Goal: Information Seeking & Learning: Learn about a topic

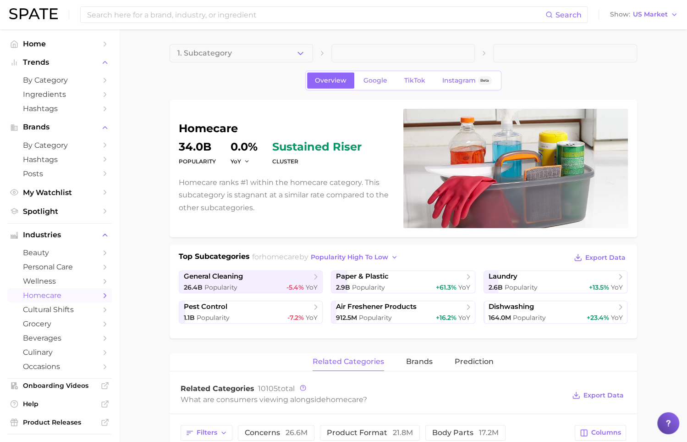
click at [67, 51] on ul "Home Trends by Category Ingredients Hashtags Brands by Category Hashtags Posts …" at bounding box center [59, 128] width 105 height 182
click at [66, 46] on span "Home" at bounding box center [59, 43] width 73 height 9
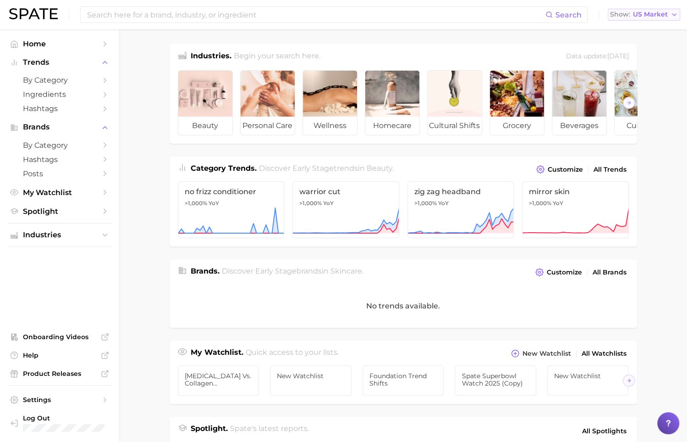
click at [668, 12] on button "Show US Market" at bounding box center [644, 15] width 72 height 12
click at [651, 142] on main "Industries. Begin your search here. Data update: [DATE] beauty personal care we…" at bounding box center [403, 376] width 568 height 694
click at [58, 83] on span "by Category" at bounding box center [59, 80] width 73 height 9
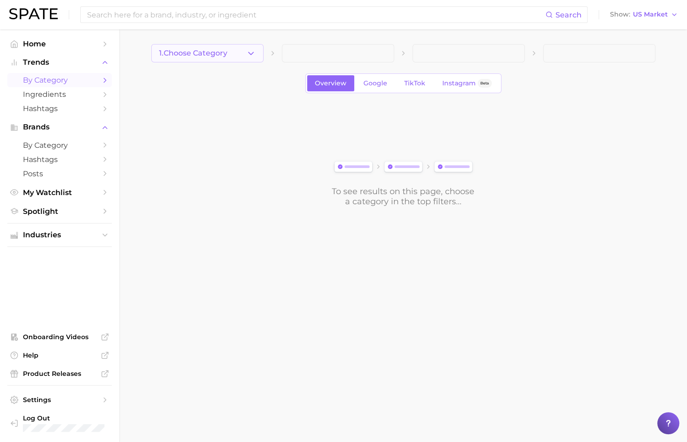
click at [226, 54] on span "1. Choose Category" at bounding box center [193, 53] width 68 height 8
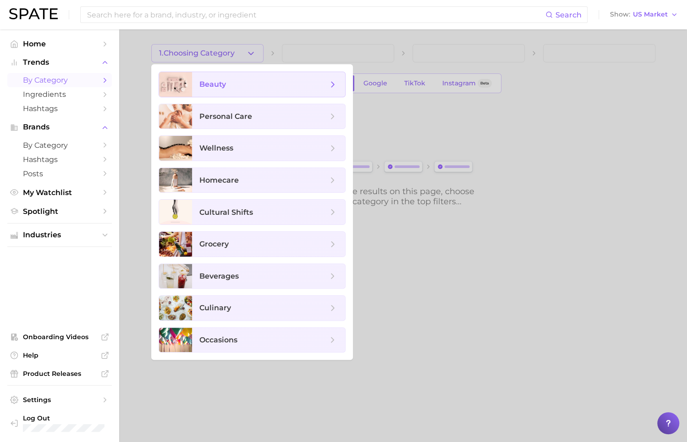
click at [249, 84] on span "beauty" at bounding box center [263, 84] width 128 height 10
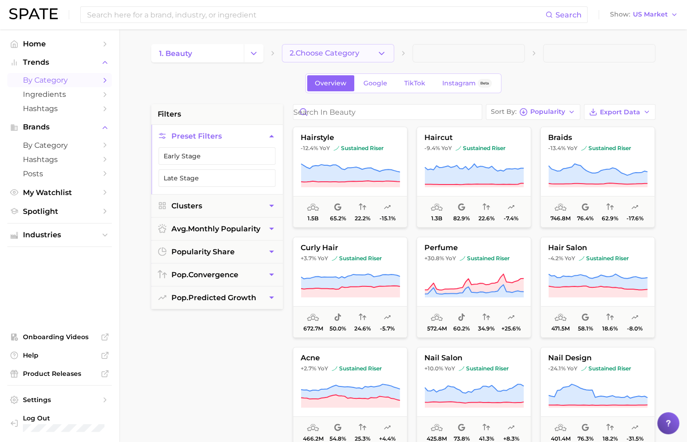
click at [335, 56] on span "2. Choose Category" at bounding box center [325, 53] width 70 height 8
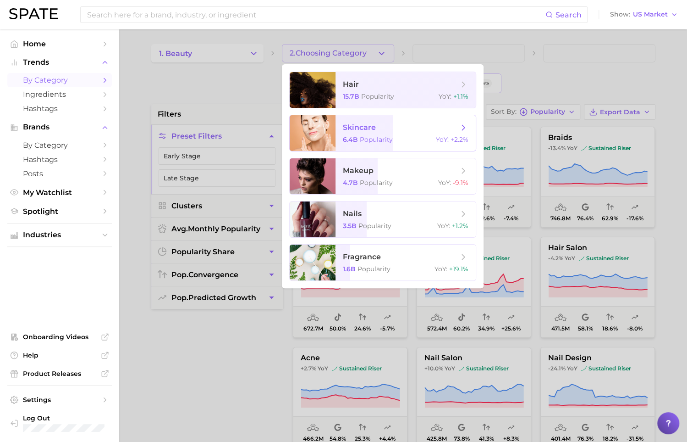
click at [383, 143] on span "Popularity" at bounding box center [376, 139] width 33 height 8
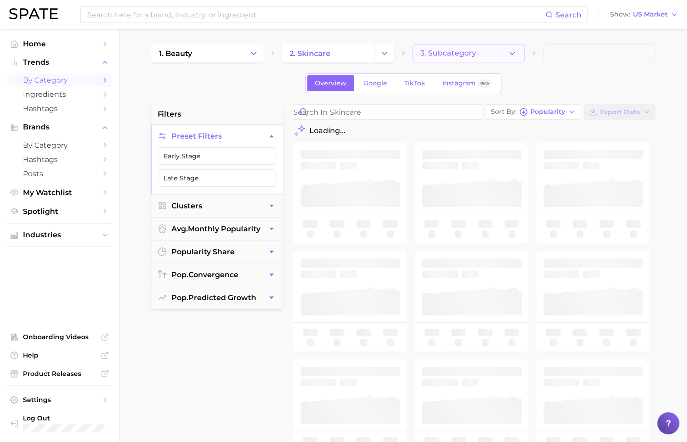
click at [495, 57] on button "3. Subcategory" at bounding box center [469, 53] width 112 height 18
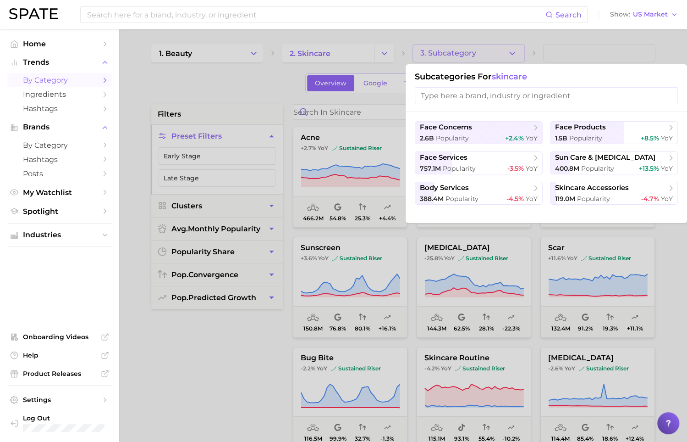
click at [243, 75] on div at bounding box center [343, 221] width 687 height 442
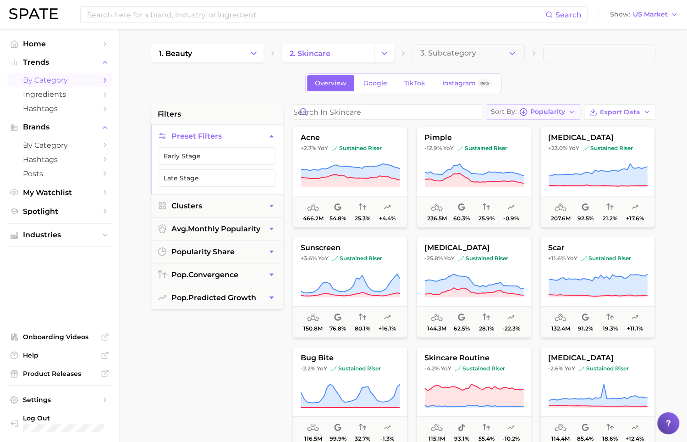
click at [570, 108] on icon "button" at bounding box center [571, 111] width 7 height 7
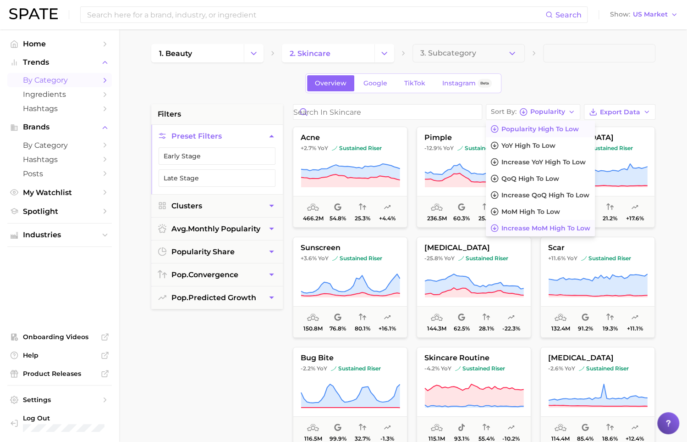
click at [583, 224] on span "Increase MoM high to low" at bounding box center [546, 228] width 89 height 8
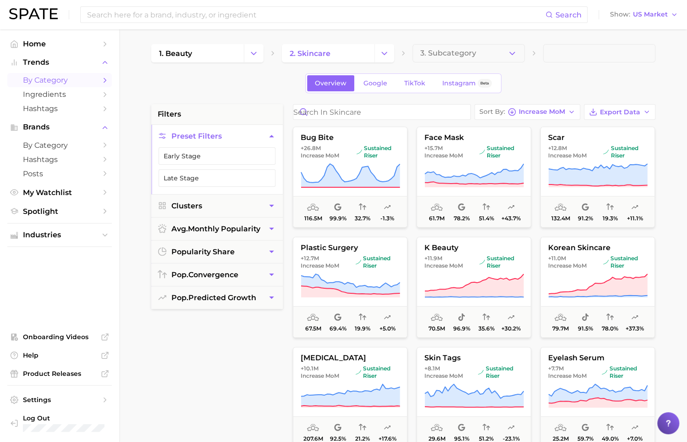
click at [547, 77] on div "Overview Google TikTok Instagram Beta" at bounding box center [403, 83] width 504 height 20
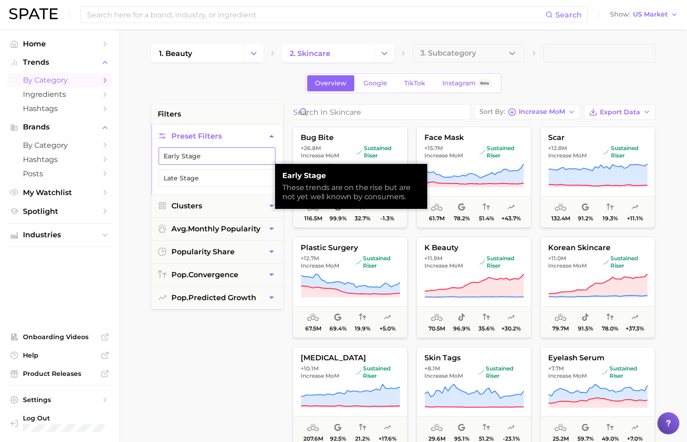
click at [236, 161] on button "Early Stage" at bounding box center [217, 155] width 117 height 17
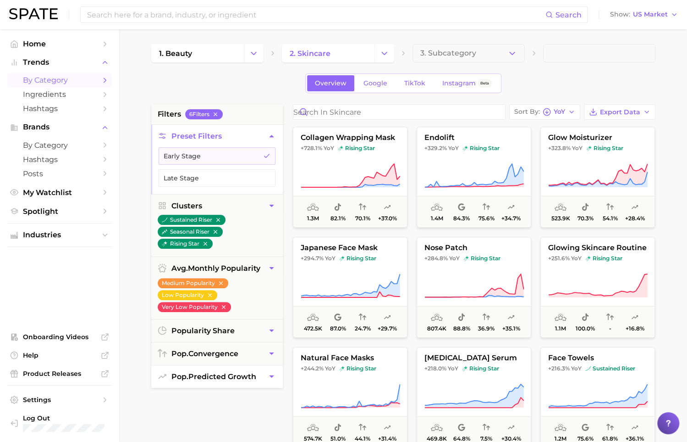
click at [240, 372] on span "pop. predicted growth" at bounding box center [214, 376] width 85 height 9
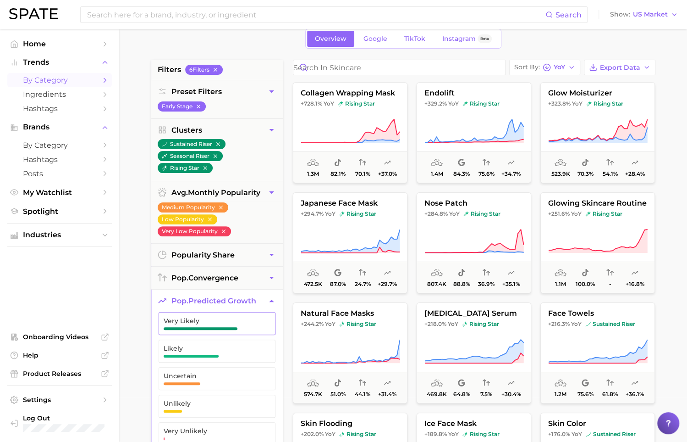
scroll to position [45, 0]
click at [225, 317] on span "Very Likely" at bounding box center [210, 319] width 92 height 7
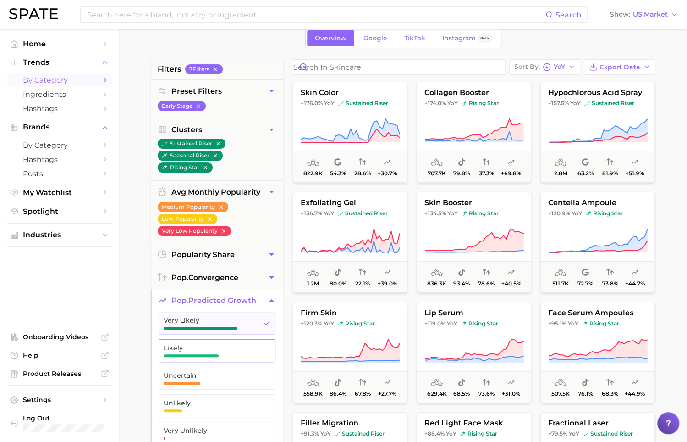
click at [228, 347] on span "Likely" at bounding box center [210, 347] width 92 height 7
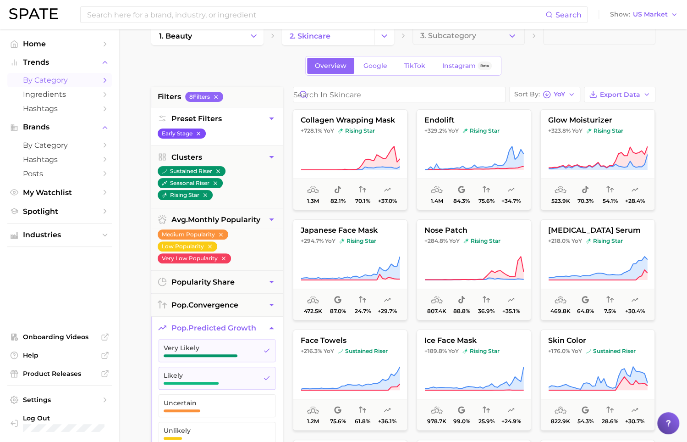
click at [202, 133] on button "Early Stage" at bounding box center [182, 133] width 48 height 10
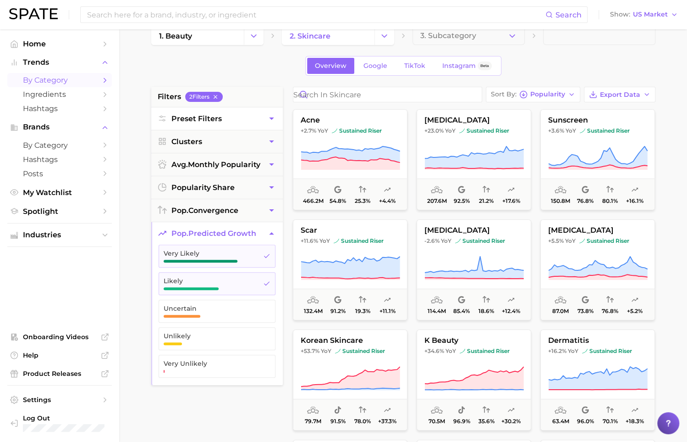
click at [222, 116] on button "Preset Filters" at bounding box center [217, 118] width 132 height 22
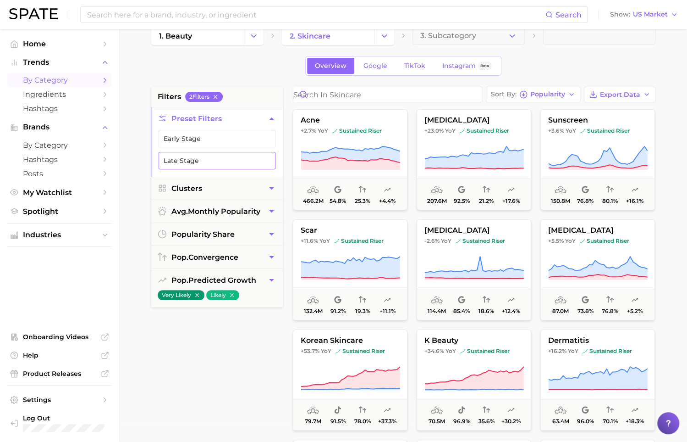
click at [205, 161] on button "Late Stage" at bounding box center [217, 160] width 117 height 17
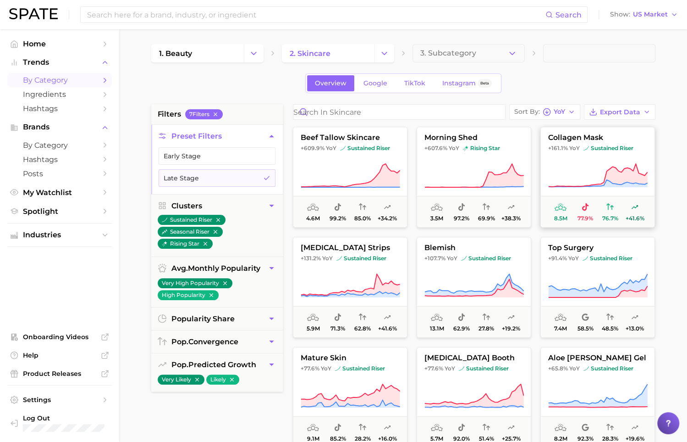
click at [608, 152] on button "collagen mask +161.1% YoY sustained riser 8.5m 77.9% 76.7% +41.6%" at bounding box center [598, 177] width 115 height 101
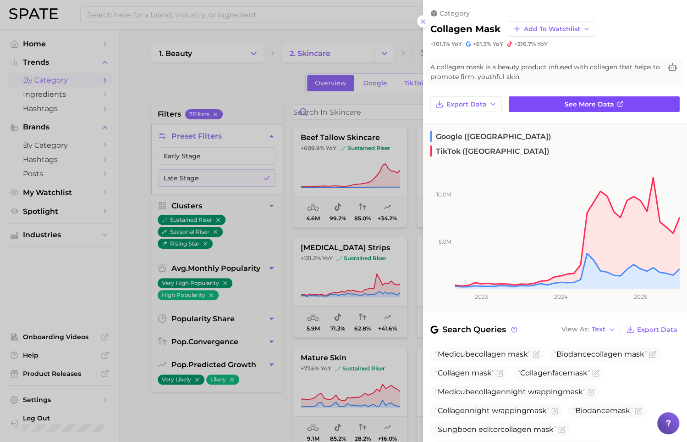
click at [586, 103] on span "See more data" at bounding box center [590, 104] width 50 height 8
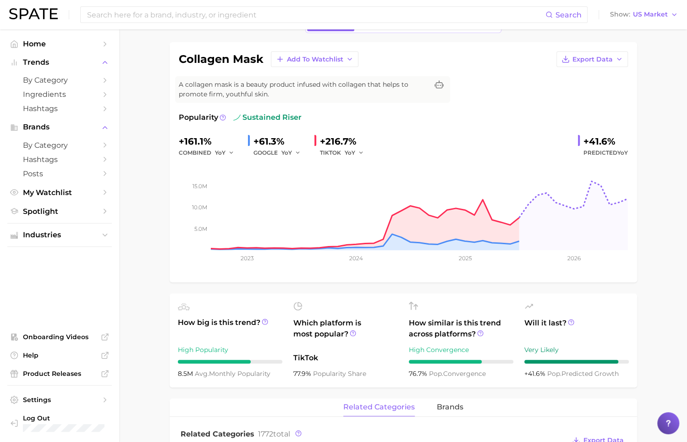
scroll to position [62, 0]
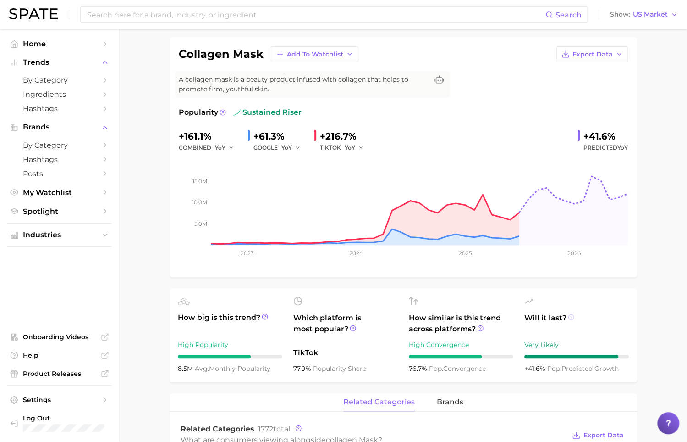
click at [570, 316] on icon at bounding box center [571, 317] width 6 height 6
click at [572, 316] on icon at bounding box center [571, 317] width 6 height 6
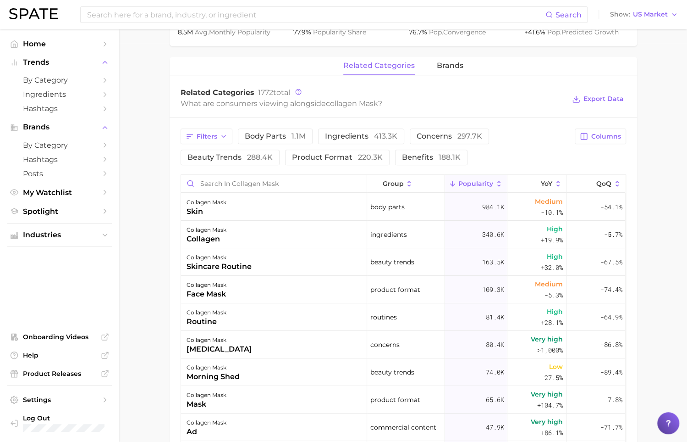
scroll to position [399, 0]
click at [434, 163] on button "benefits 188.1k" at bounding box center [431, 157] width 72 height 16
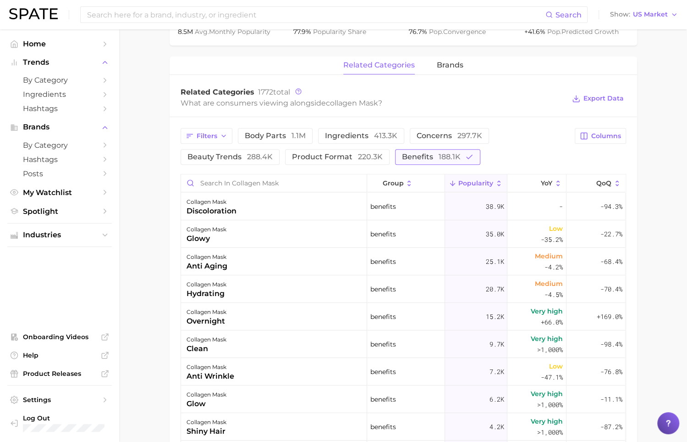
click at [434, 163] on button "benefits 188.1k" at bounding box center [437, 157] width 85 height 16
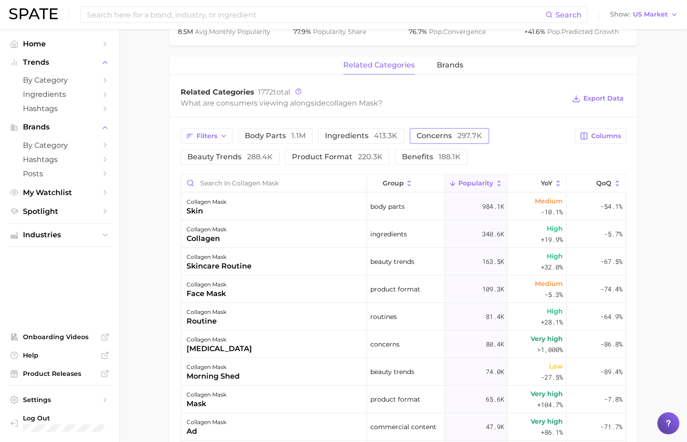
click at [438, 132] on span "concerns 297.7k" at bounding box center [450, 135] width 66 height 7
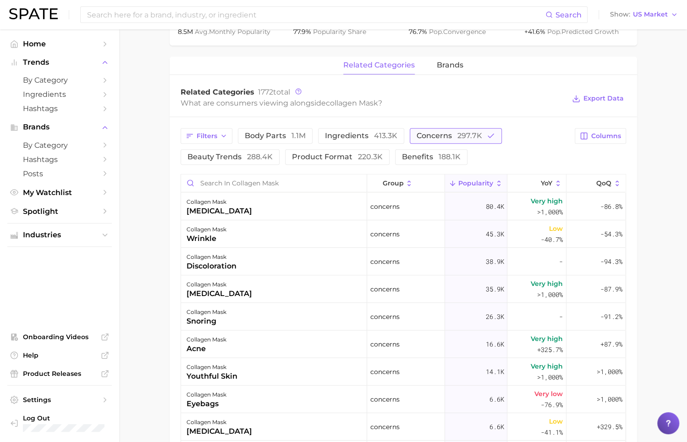
click at [438, 132] on span "concerns 297.7k" at bounding box center [450, 135] width 66 height 7
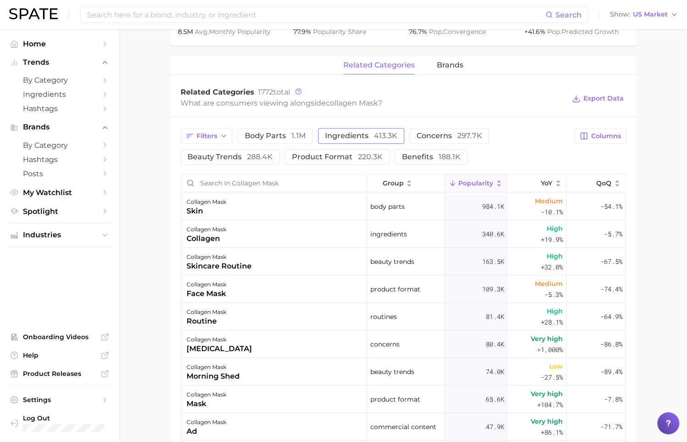
click at [377, 132] on span "413.3k" at bounding box center [385, 135] width 23 height 9
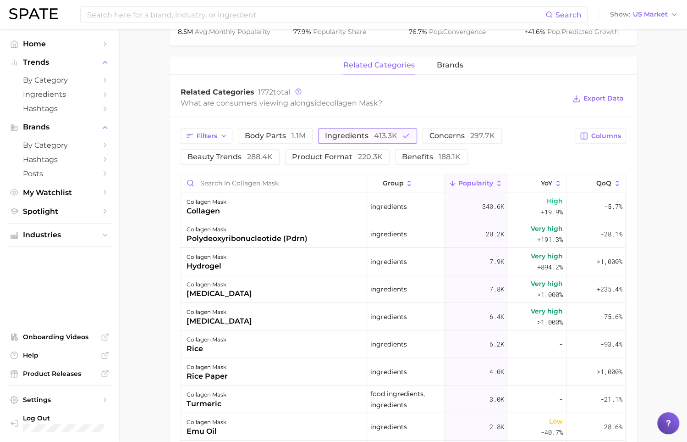
click at [337, 133] on span "ingredients 413.3k" at bounding box center [361, 135] width 72 height 7
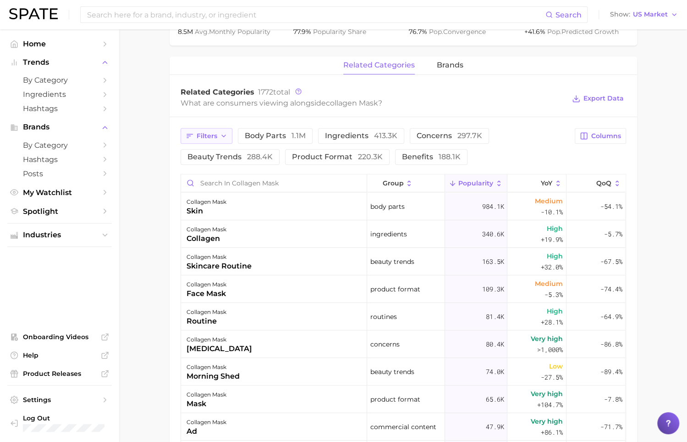
click at [214, 129] on button "Filters" at bounding box center [207, 136] width 52 height 16
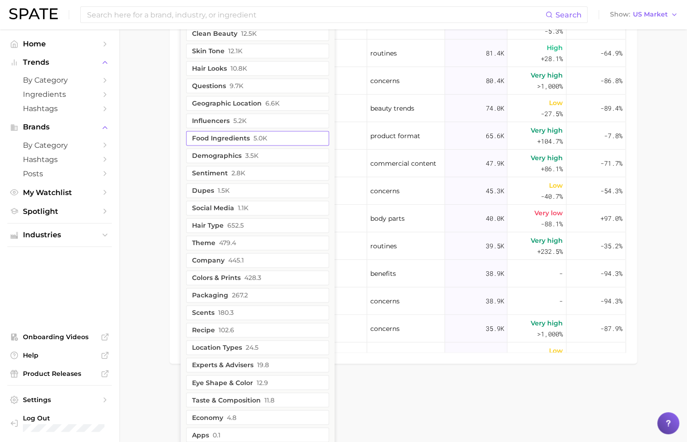
scroll to position [667, 0]
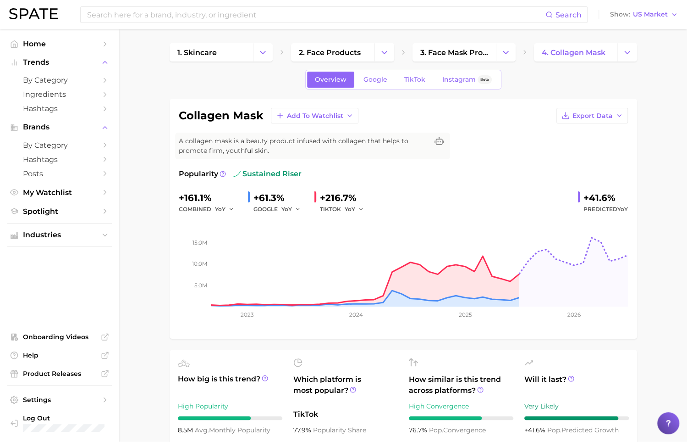
scroll to position [0, 0]
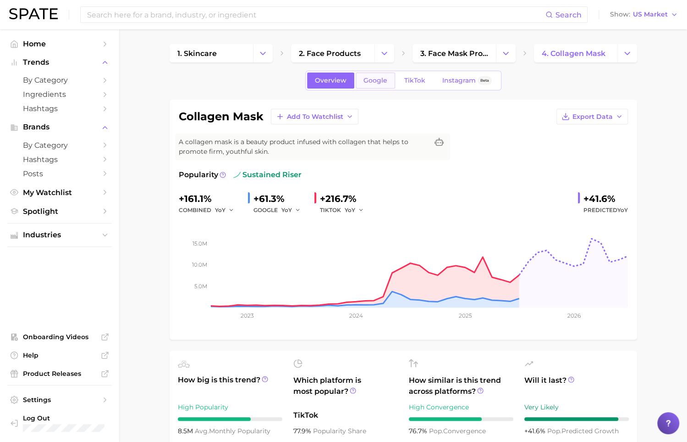
click at [377, 73] on link "Google" at bounding box center [375, 80] width 39 height 16
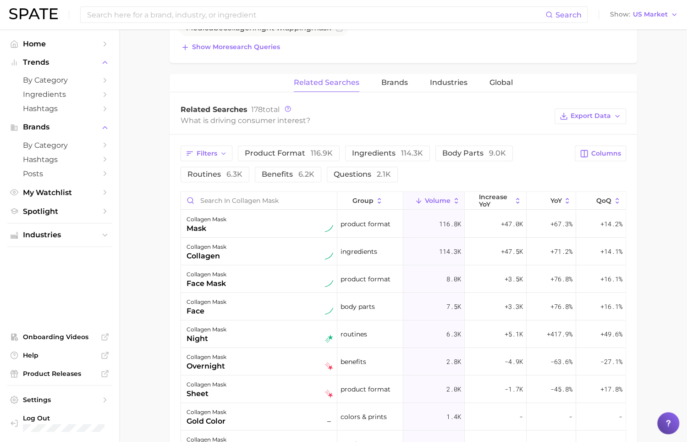
scroll to position [417, 0]
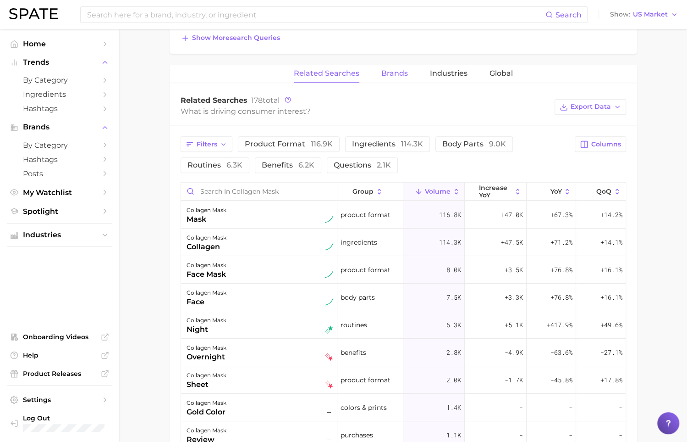
click at [394, 79] on button "Brands" at bounding box center [395, 74] width 27 height 18
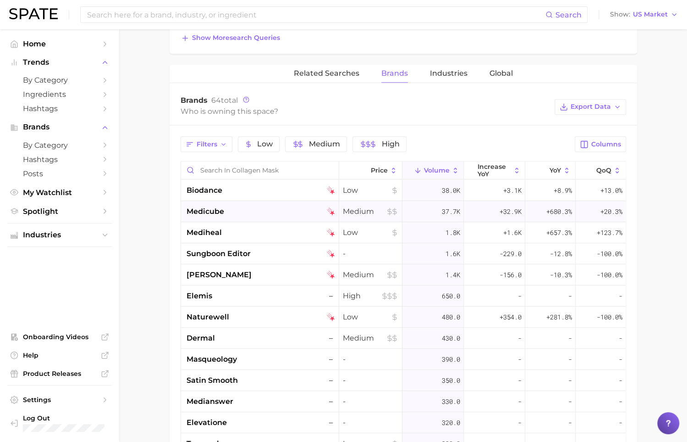
click at [216, 210] on span "medicube" at bounding box center [206, 211] width 38 height 11
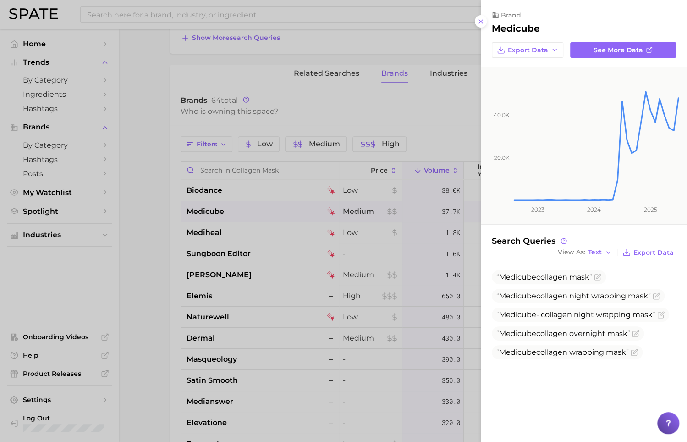
click at [460, 46] on div at bounding box center [343, 221] width 687 height 442
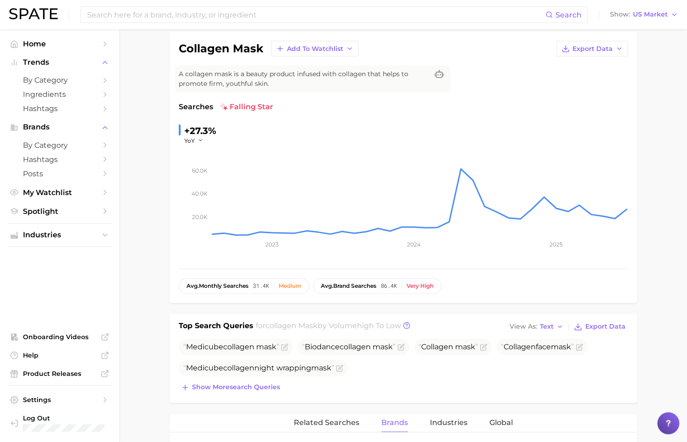
scroll to position [0, 0]
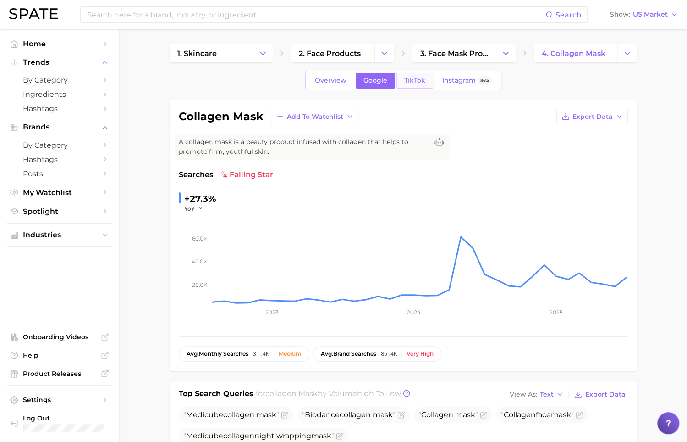
click at [414, 85] on link "TikTok" at bounding box center [415, 80] width 37 height 16
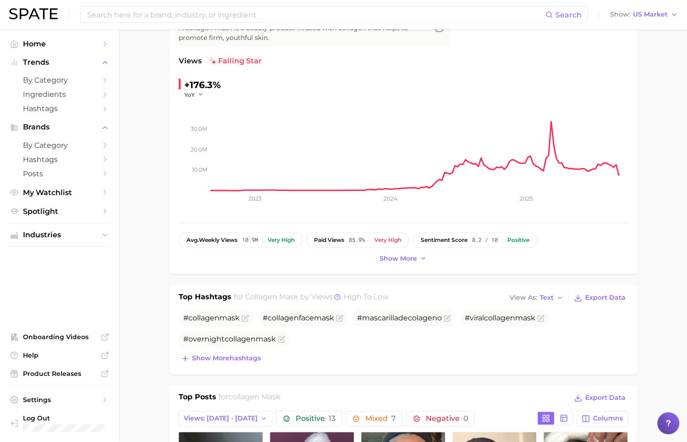
scroll to position [118, 0]
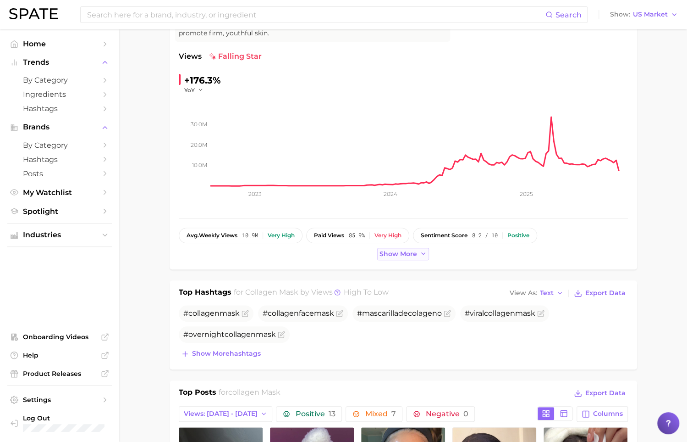
click at [410, 248] on button "Show more" at bounding box center [403, 254] width 52 height 12
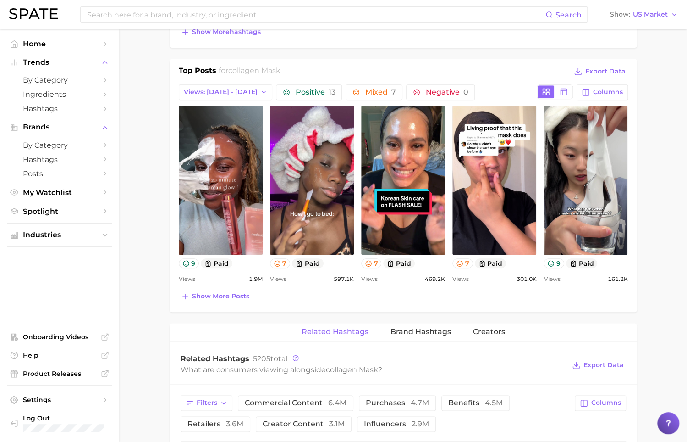
scroll to position [476, 0]
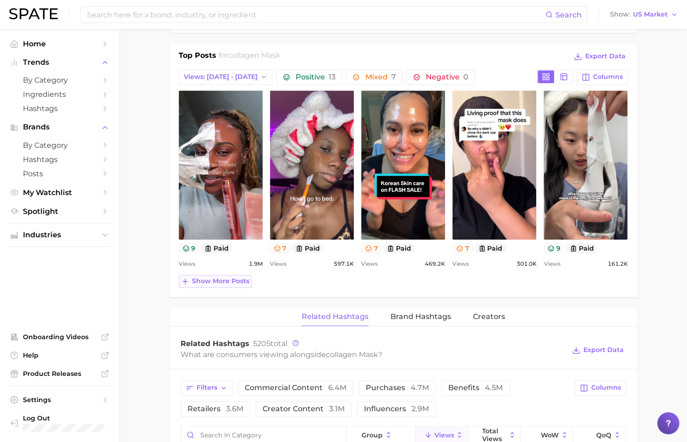
click at [206, 277] on span "Show more posts" at bounding box center [220, 281] width 57 height 8
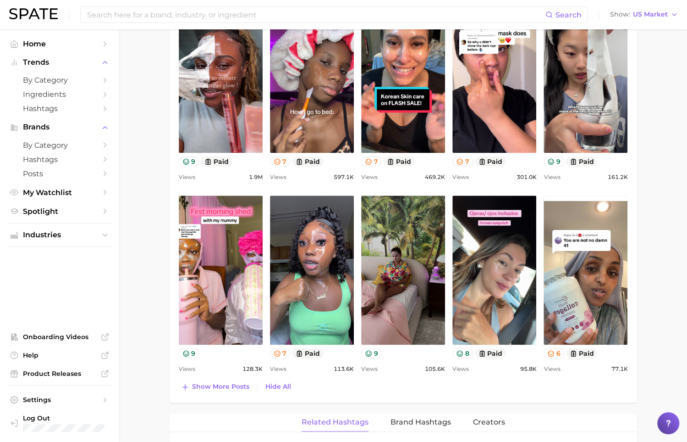
scroll to position [564, 0]
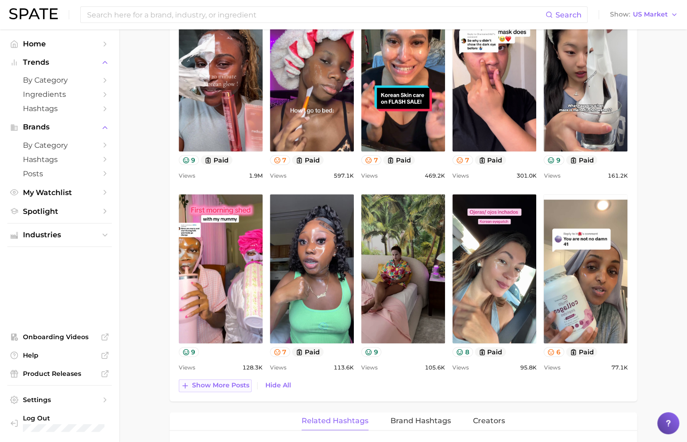
click at [239, 385] on span "Show more posts" at bounding box center [220, 385] width 57 height 8
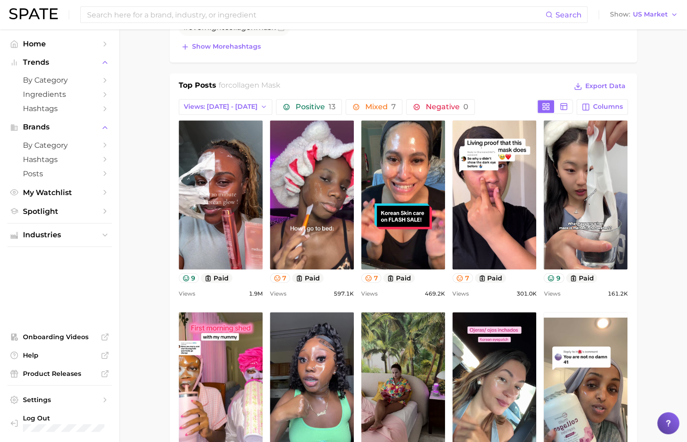
scroll to position [445, 0]
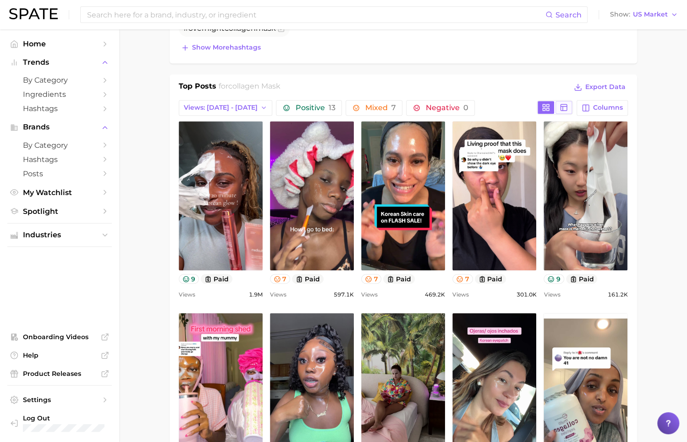
click at [566, 106] on line at bounding box center [564, 106] width 6 height 0
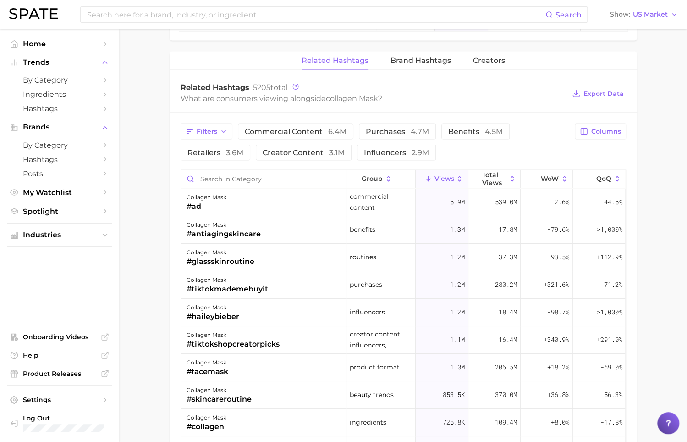
scroll to position [974, 0]
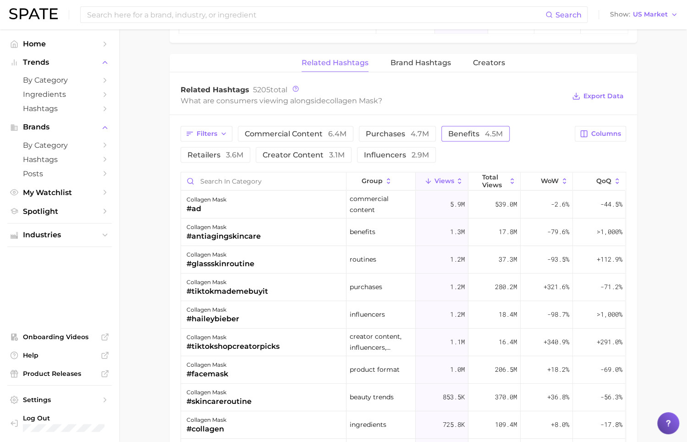
click at [460, 132] on span "benefits 4.5m" at bounding box center [476, 133] width 55 height 7
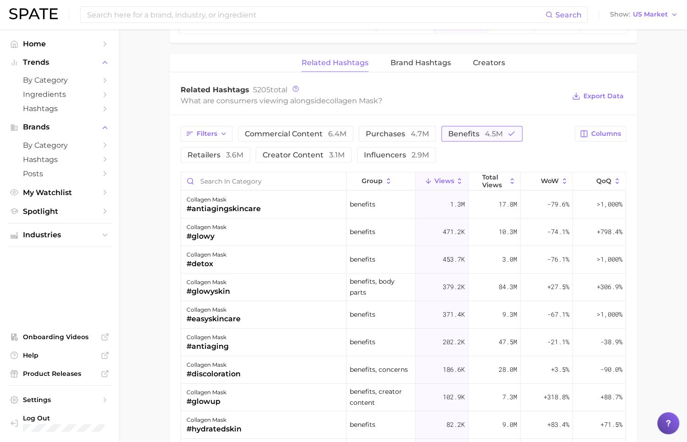
click at [460, 132] on span "benefits 4.5m" at bounding box center [476, 133] width 55 height 7
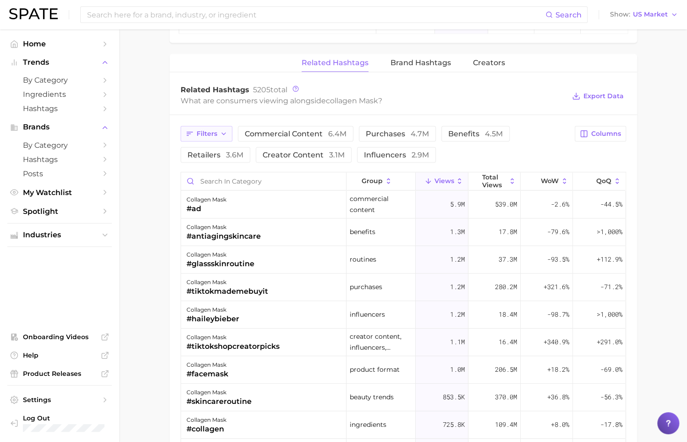
click at [228, 128] on button "Filters" at bounding box center [207, 134] width 52 height 16
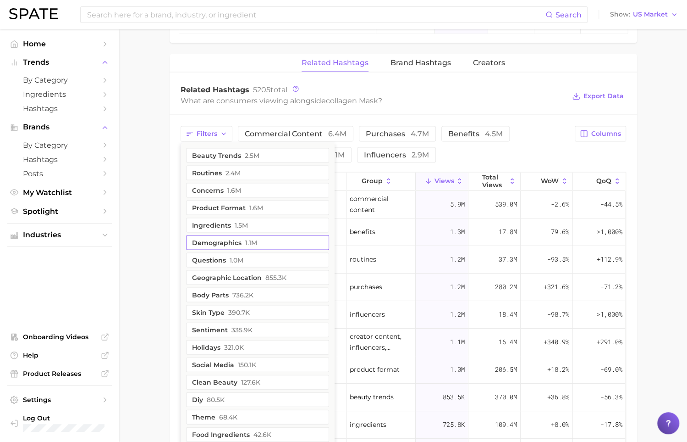
click at [250, 238] on span "1.1m" at bounding box center [251, 241] width 12 height 7
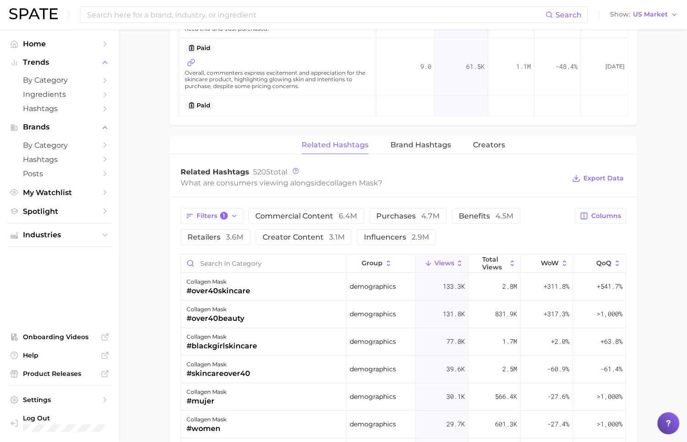
scroll to position [890, 0]
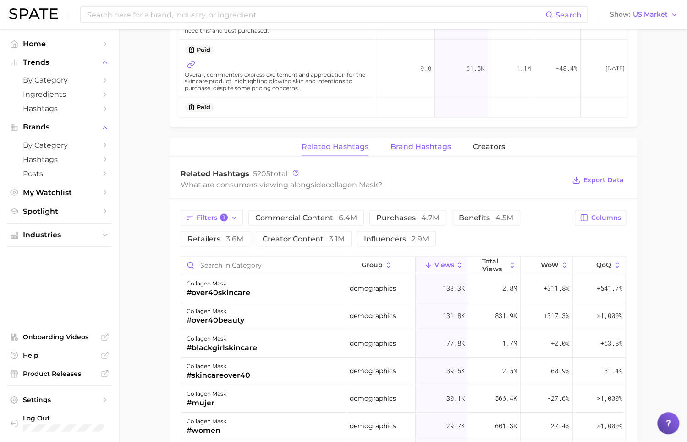
click at [426, 144] on span "Brand Hashtags" at bounding box center [421, 146] width 61 height 8
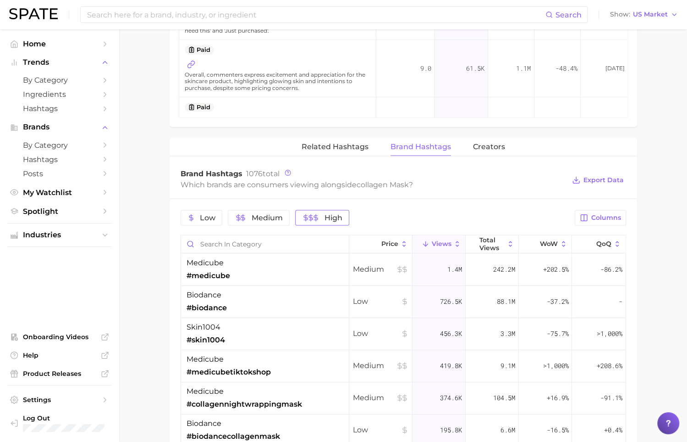
click at [331, 216] on span "High" at bounding box center [334, 217] width 18 height 7
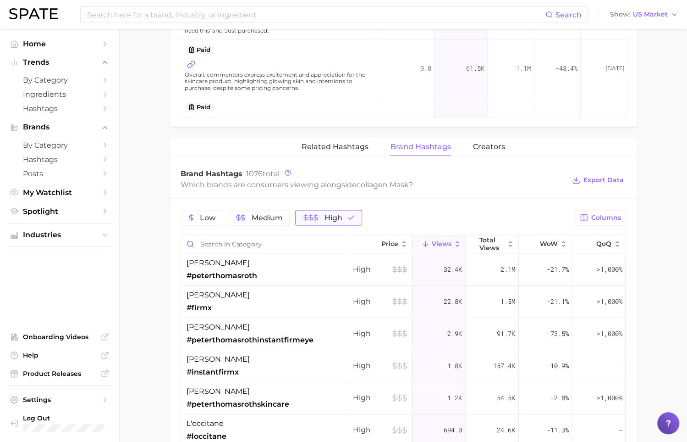
click at [335, 221] on button "High" at bounding box center [328, 218] width 66 height 16
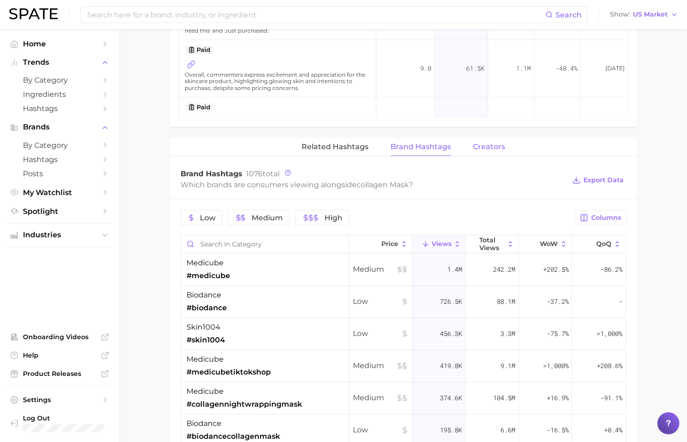
click at [483, 147] on span "Creators" at bounding box center [489, 146] width 32 height 8
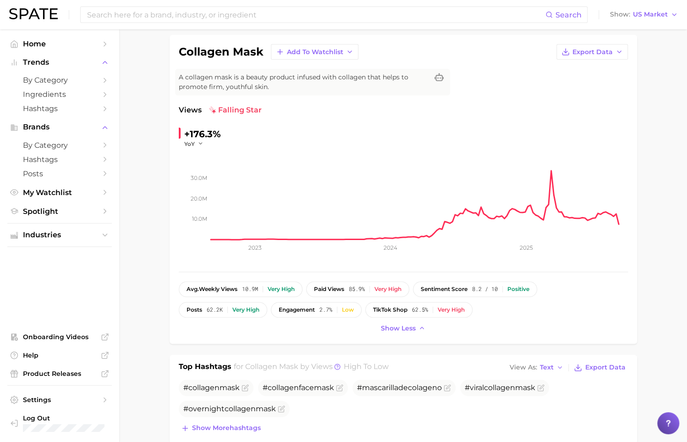
scroll to position [0, 0]
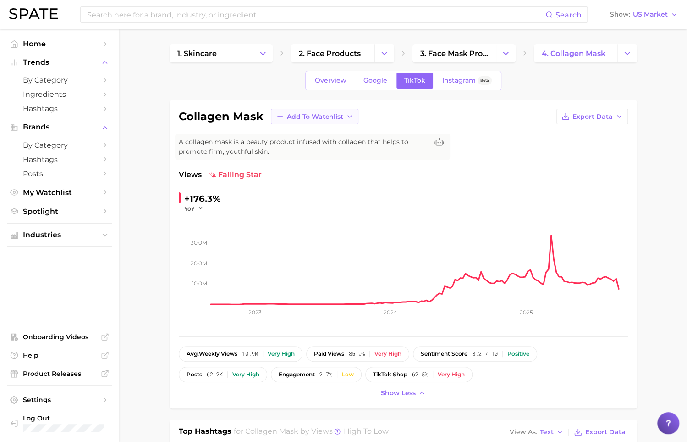
click at [346, 116] on icon "button" at bounding box center [349, 116] width 7 height 7
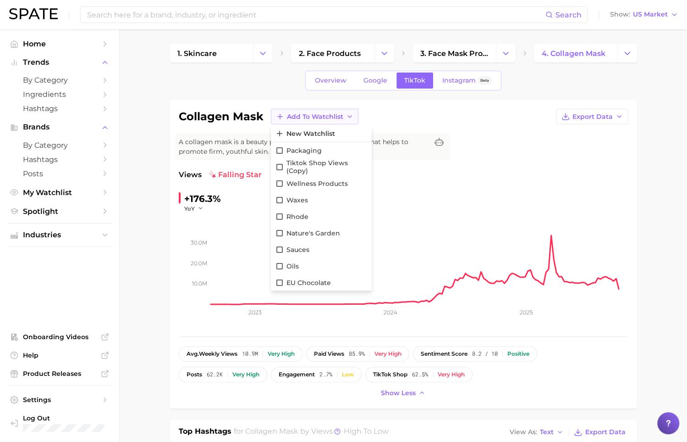
click at [273, 120] on button "Add to Watchlist" at bounding box center [315, 117] width 88 height 16
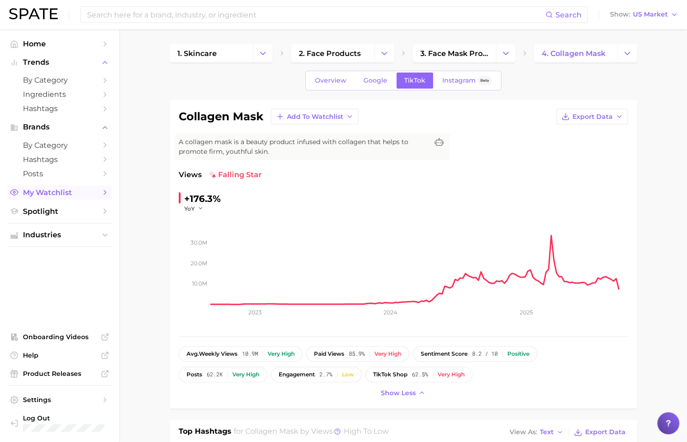
click at [55, 198] on link "My Watchlist" at bounding box center [59, 192] width 105 height 14
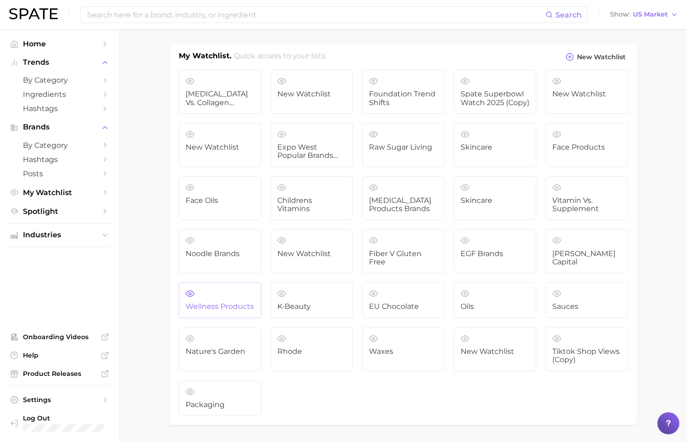
click at [254, 293] on link "Wellness Products" at bounding box center [220, 300] width 83 height 36
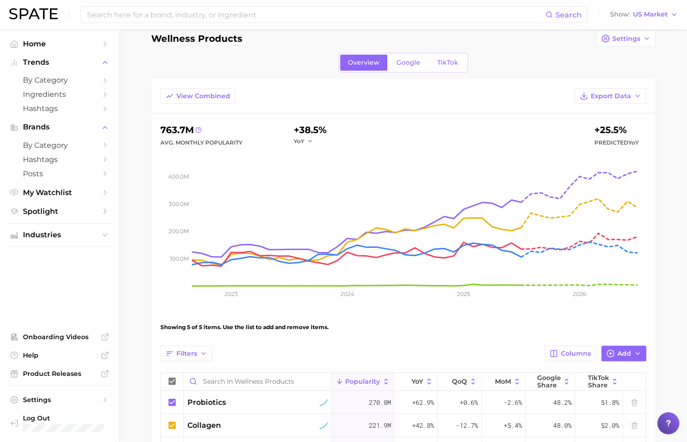
scroll to position [13, 0]
click at [410, 59] on span "Google" at bounding box center [409, 63] width 24 height 8
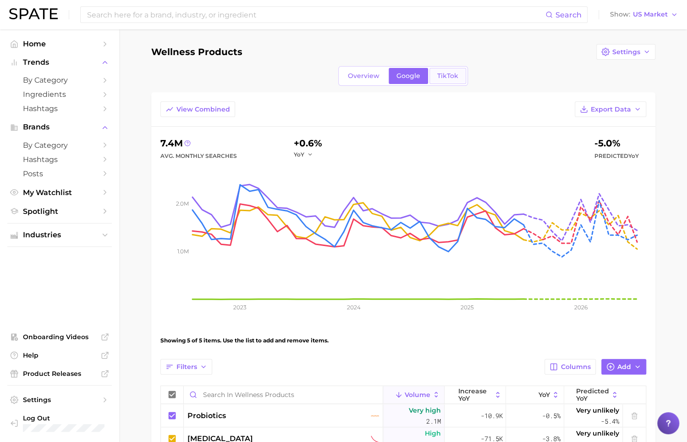
click at [448, 72] on span "TikTok" at bounding box center [447, 76] width 21 height 8
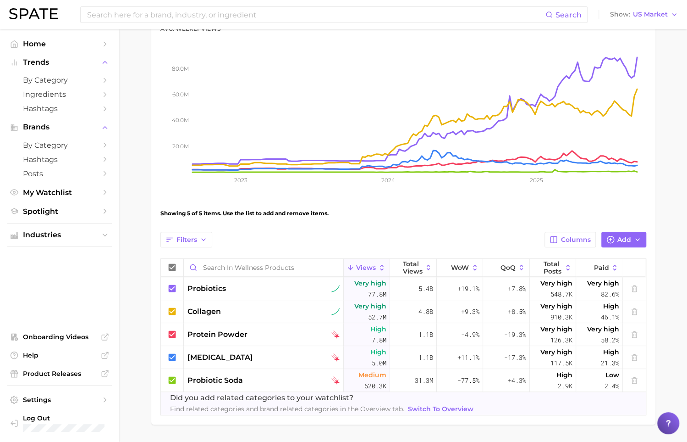
scroll to position [155, 0]
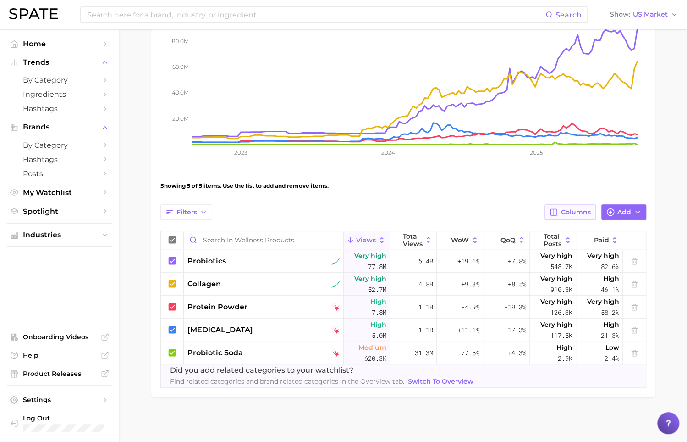
click at [589, 211] on span "Columns" at bounding box center [576, 212] width 30 height 8
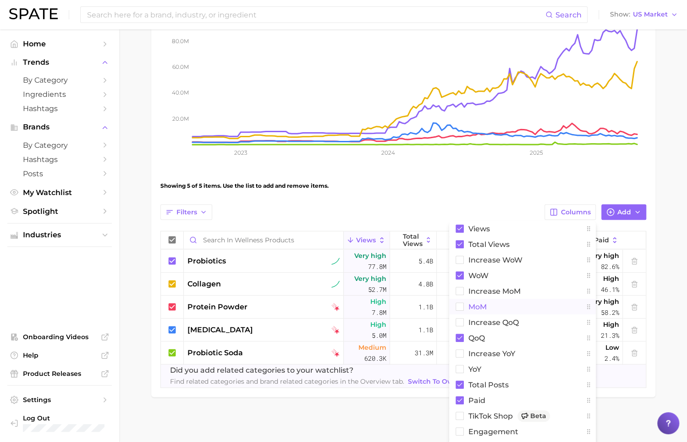
scroll to position [167, 0]
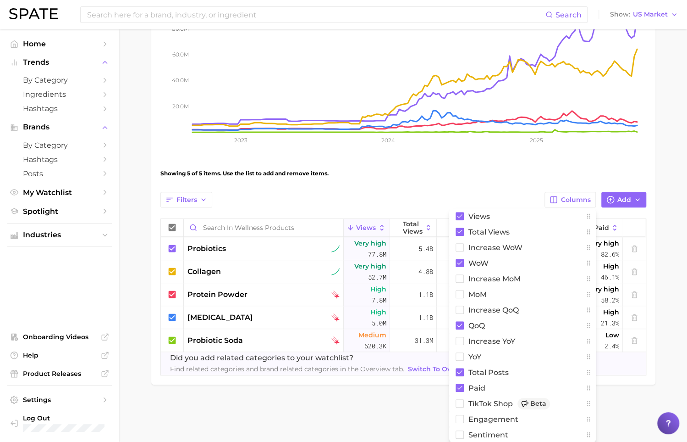
click at [469, 181] on div "Showing 5 of 5 items. Use the list to add and remove items." at bounding box center [404, 174] width 486 height 26
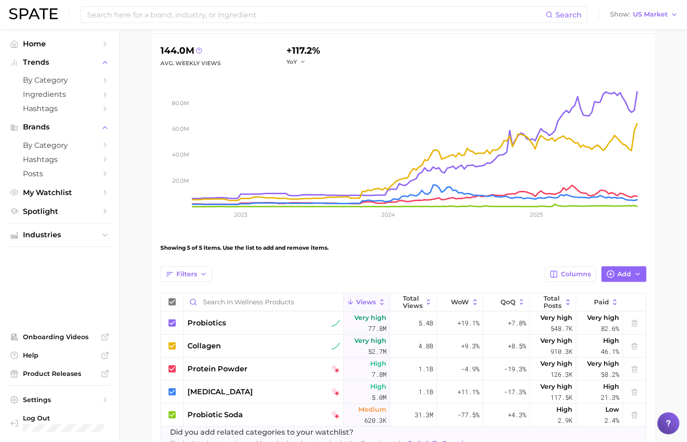
scroll to position [0, 0]
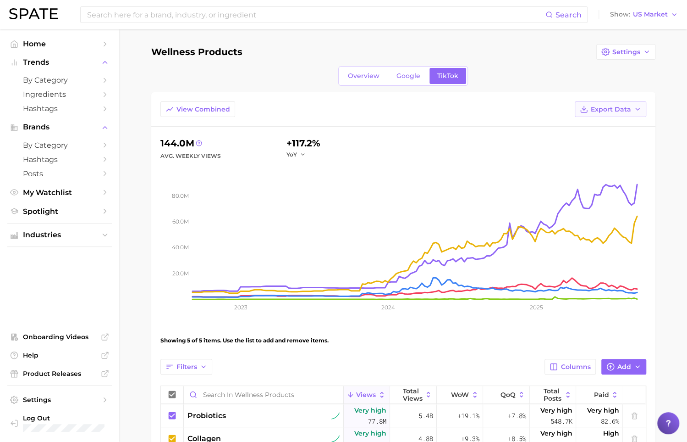
click at [605, 111] on span "Export Data" at bounding box center [611, 109] width 40 height 8
click at [456, 105] on div "View Combined Export Data Table Data CSV Time Series CSV Time Series Image" at bounding box center [403, 113] width 504 height 25
click at [70, 233] on span "Industries" at bounding box center [59, 235] width 73 height 8
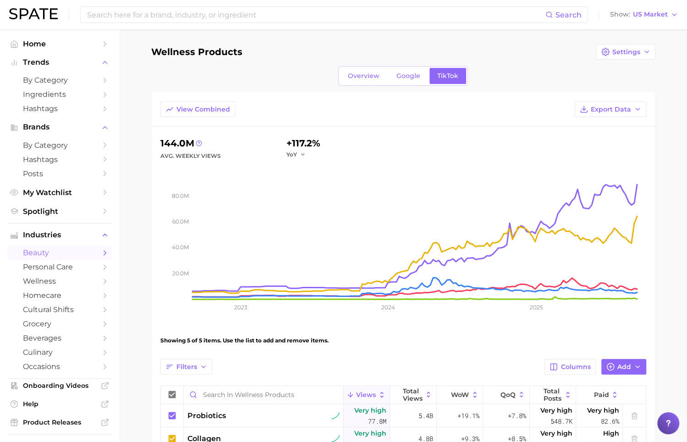
click at [76, 251] on span "beauty" at bounding box center [59, 252] width 73 height 9
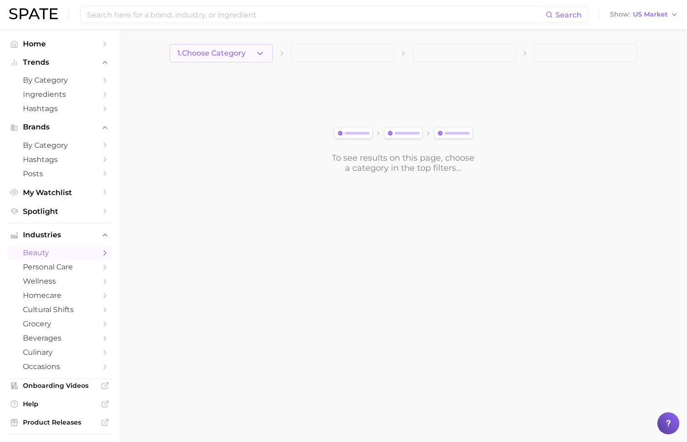
click at [262, 52] on icon "button" at bounding box center [260, 54] width 10 height 10
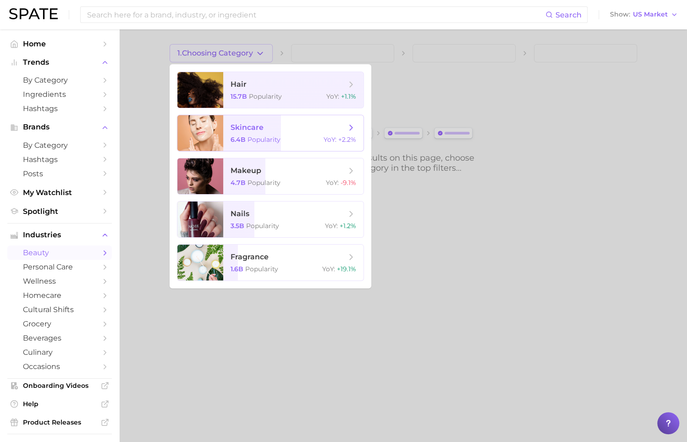
click at [260, 151] on div "skincare 6.4b Popularity YoY : +2.2%" at bounding box center [270, 133] width 187 height 37
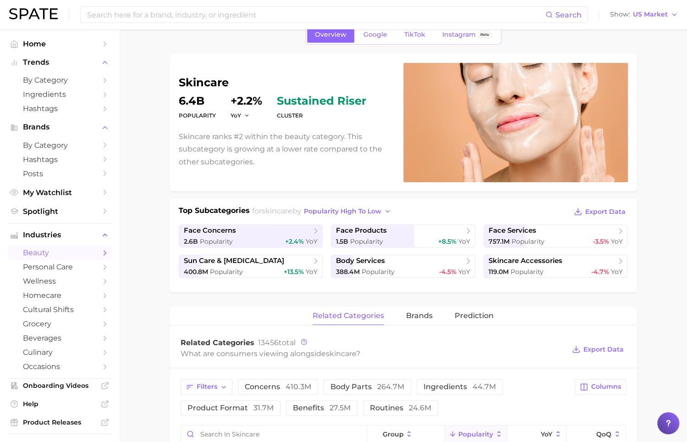
scroll to position [52, 0]
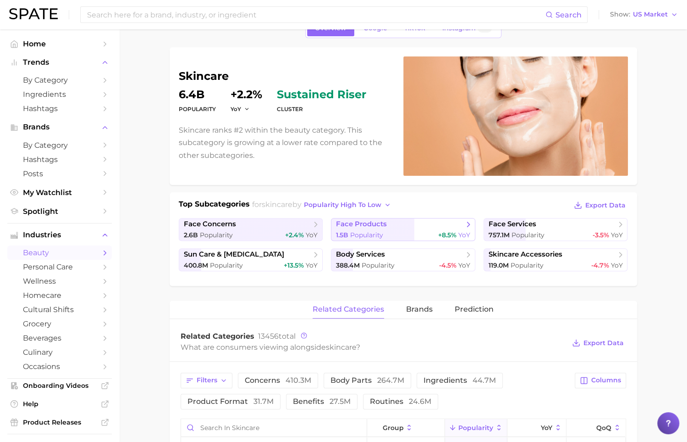
click at [412, 228] on link "face products 1.5b Popularity +8.5% YoY" at bounding box center [403, 229] width 144 height 23
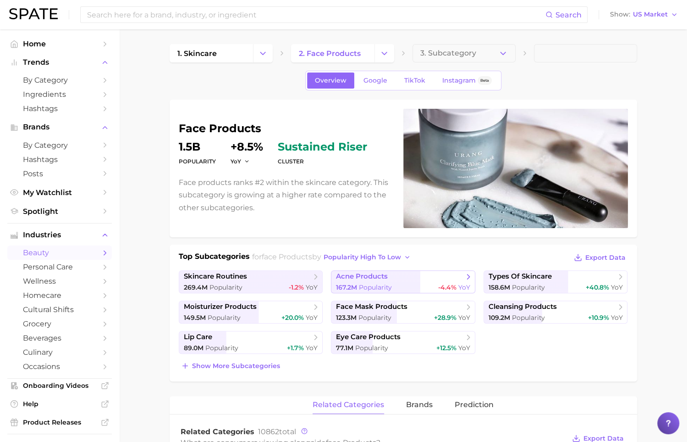
scroll to position [59, 0]
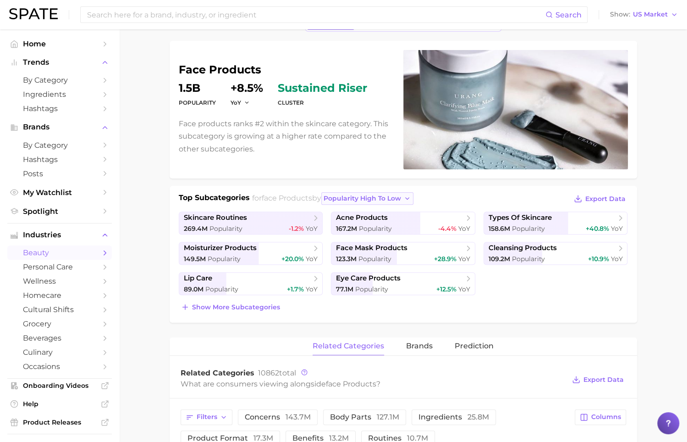
click at [404, 201] on button "popularity high to low" at bounding box center [367, 198] width 92 height 12
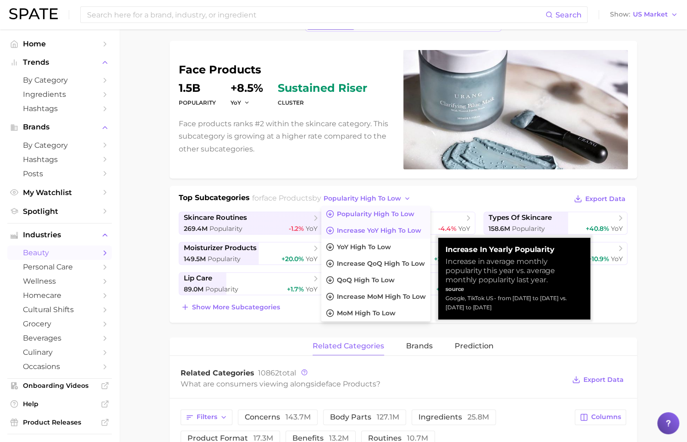
click at [412, 227] on span "Increase YoY high to low" at bounding box center [379, 231] width 84 height 8
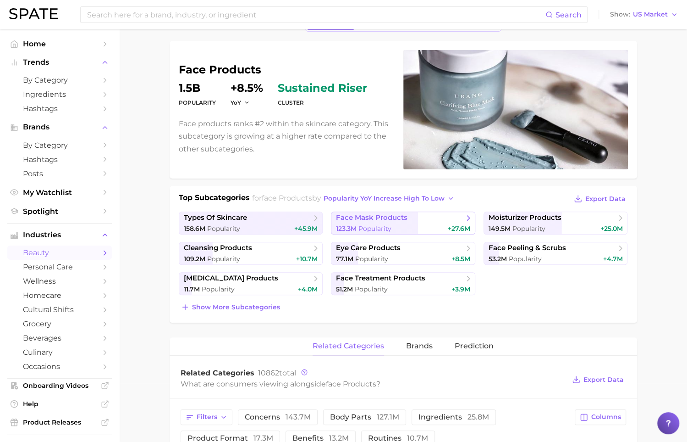
click at [426, 226] on div "123.3m Popularity +27.6m" at bounding box center [403, 228] width 134 height 9
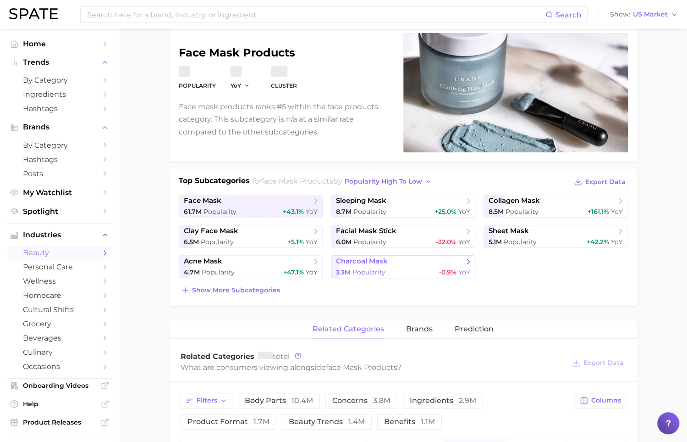
scroll to position [80, 0]
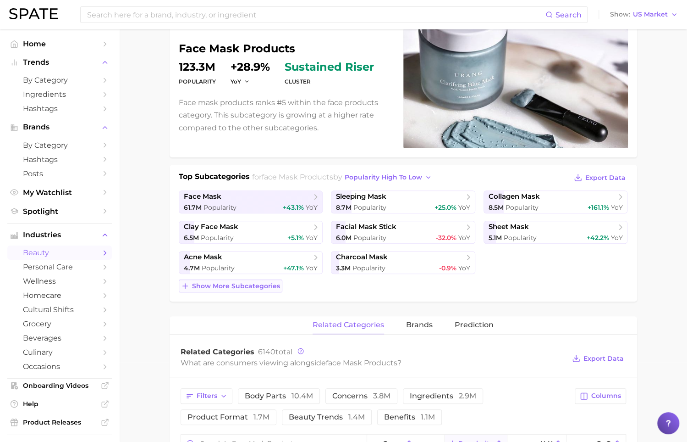
click at [264, 287] on span "Show more subcategories" at bounding box center [236, 286] width 88 height 8
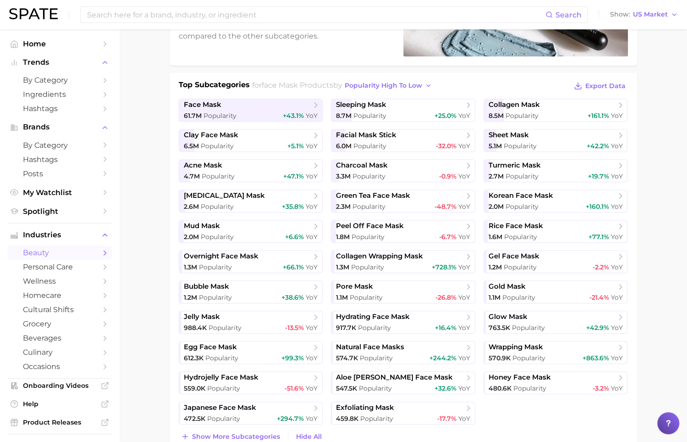
scroll to position [156, 0]
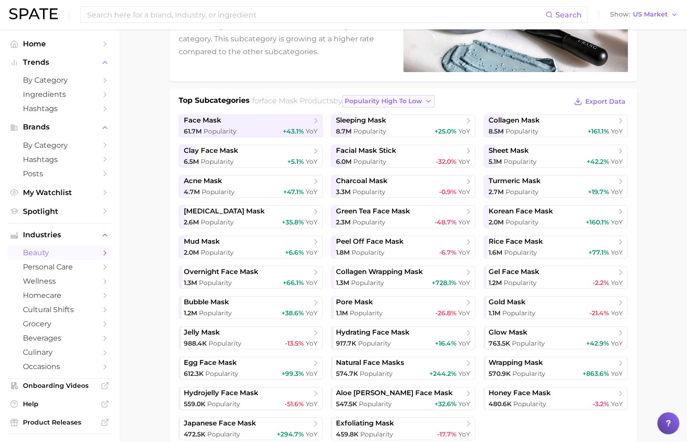
click at [412, 95] on button "popularity high to low" at bounding box center [389, 101] width 92 height 12
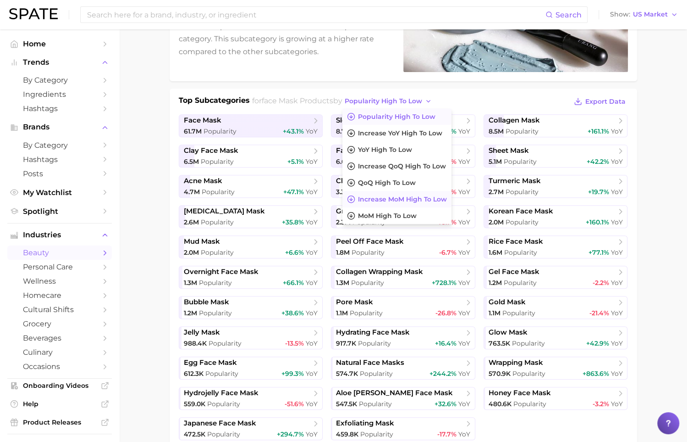
click at [427, 199] on span "Increase MoM high to low" at bounding box center [402, 199] width 89 height 8
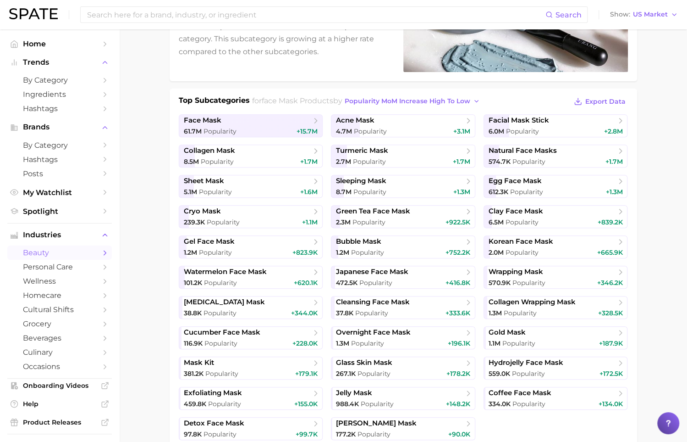
click at [504, 102] on div "Top Subcategories for face mask products by Popularity MoM increase high to low…" at bounding box center [403, 102] width 449 height 14
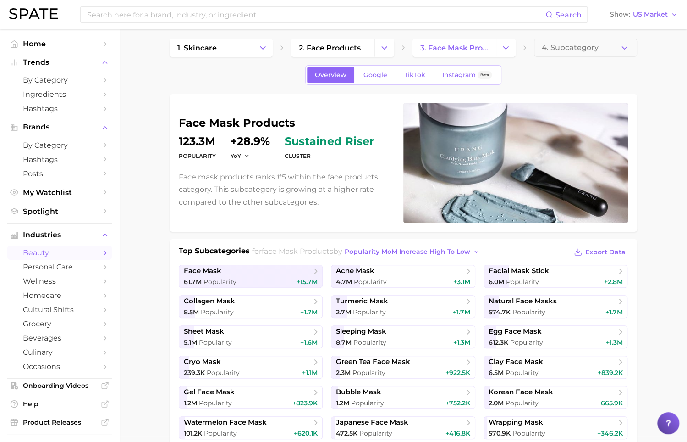
scroll to position [0, 0]
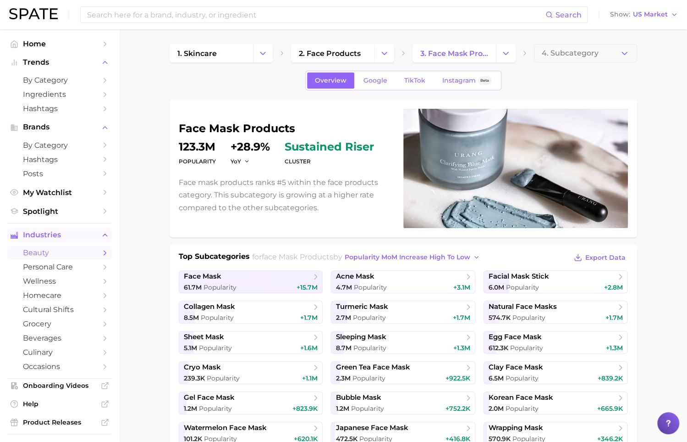
click at [89, 232] on span "Industries" at bounding box center [59, 235] width 73 height 8
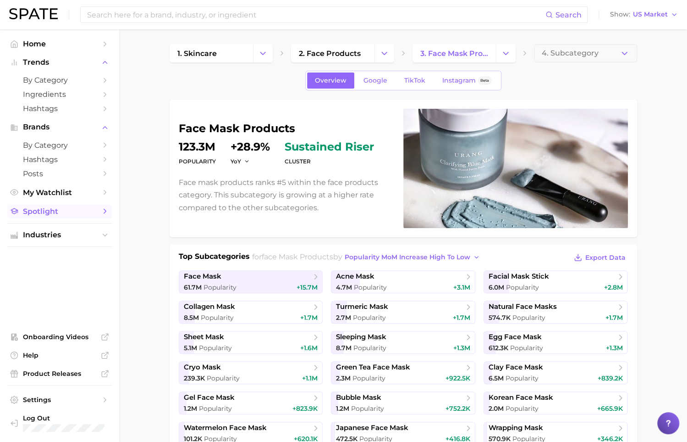
click at [72, 212] on span "Spotlight" at bounding box center [59, 211] width 73 height 9
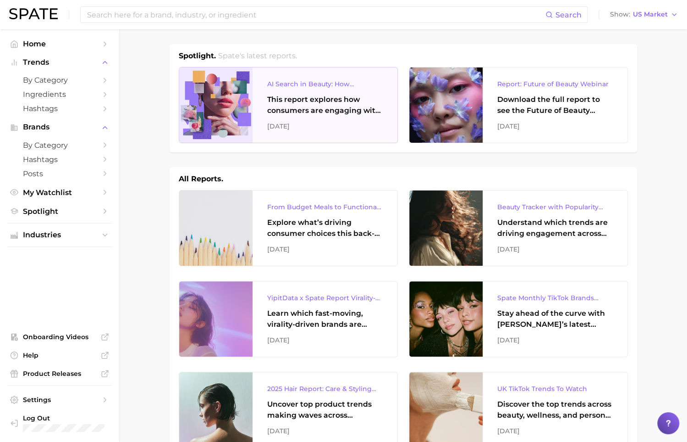
click at [305, 108] on div "This report explores how consumers are engaging with AI-powered search tools — …" at bounding box center [325, 105] width 116 height 22
